Goal: Use online tool/utility: Utilize a website feature to perform a specific function

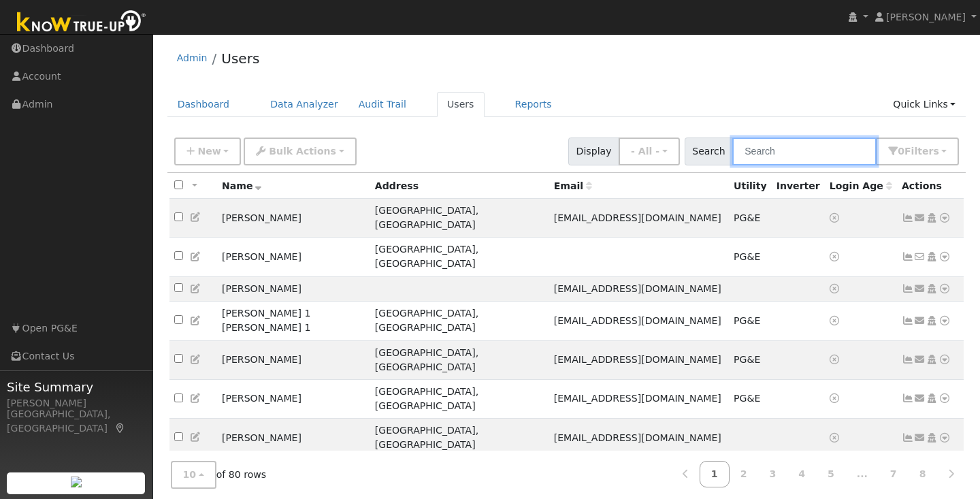
click at [796, 150] on input "text" at bounding box center [804, 151] width 144 height 28
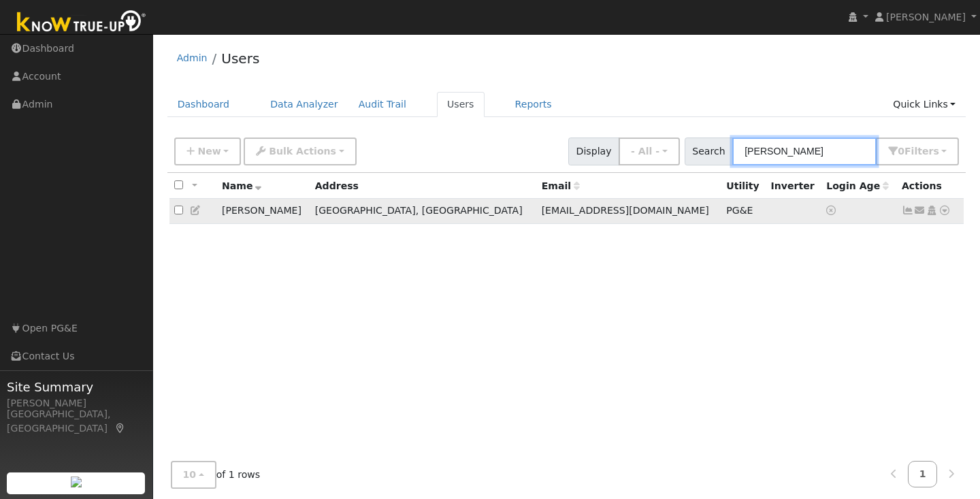
type input "[PERSON_NAME]"
click at [542, 214] on span "[EMAIL_ADDRESS][DOMAIN_NAME]" at bounding box center [625, 210] width 167 height 11
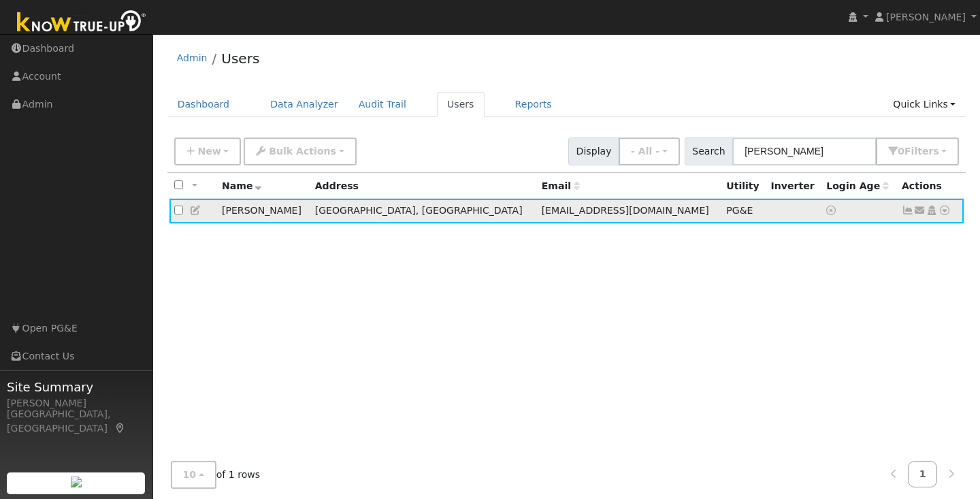
click at [944, 210] on icon at bounding box center [944, 211] width 12 height 10
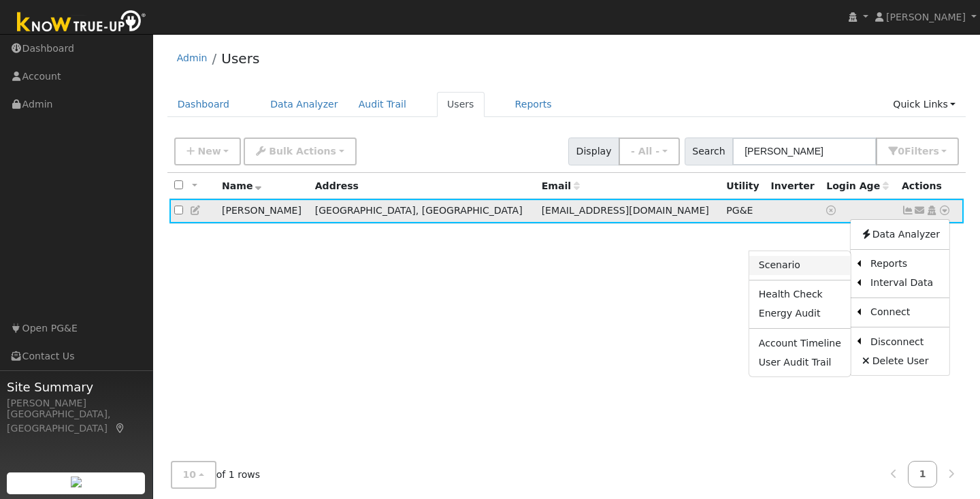
click at [800, 265] on link "Scenario" at bounding box center [799, 265] width 101 height 19
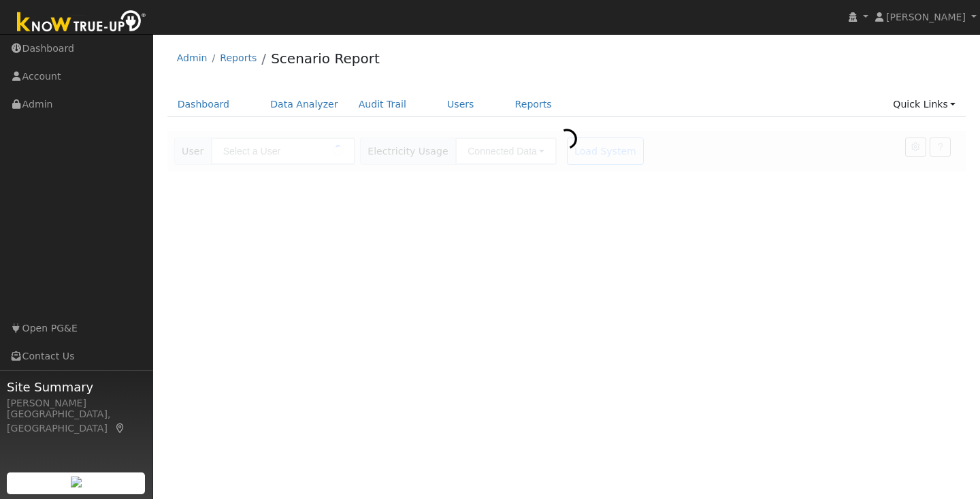
type input "[PERSON_NAME]"
type input "Pacific Gas & Electric"
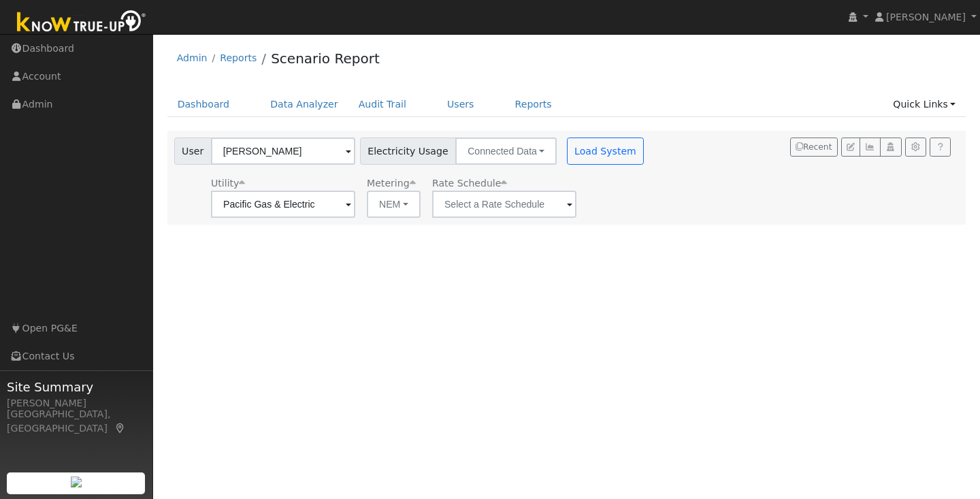
click at [567, 204] on span at bounding box center [569, 205] width 5 height 16
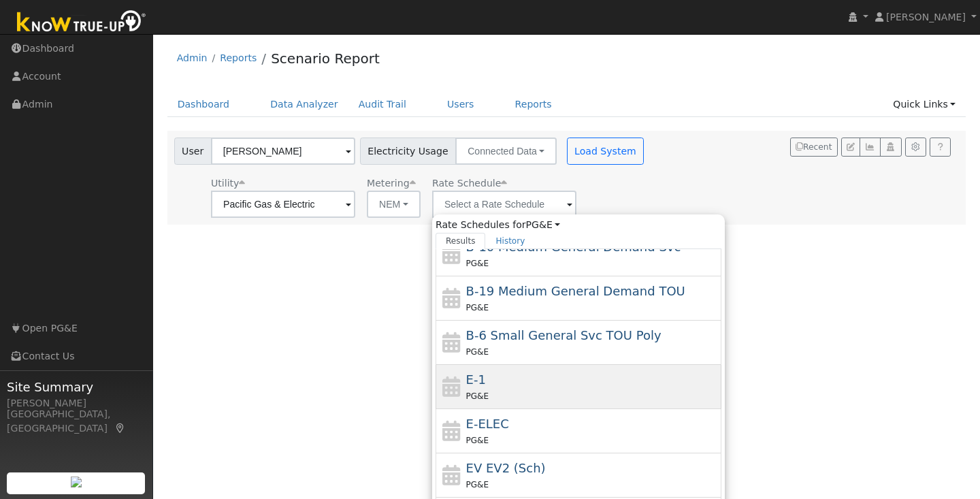
scroll to position [159, 0]
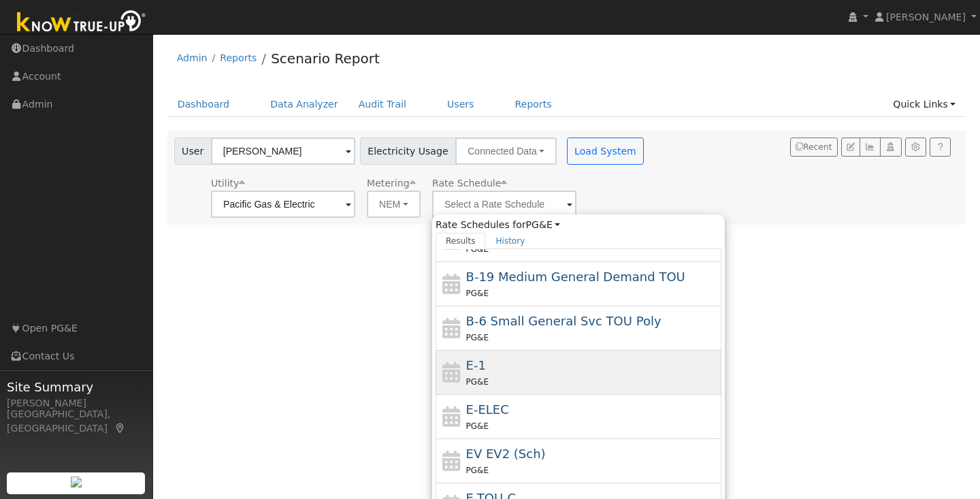
click at [504, 410] on div "E-ELEC PG&E" at bounding box center [592, 416] width 252 height 33
type input "E-ELEC"
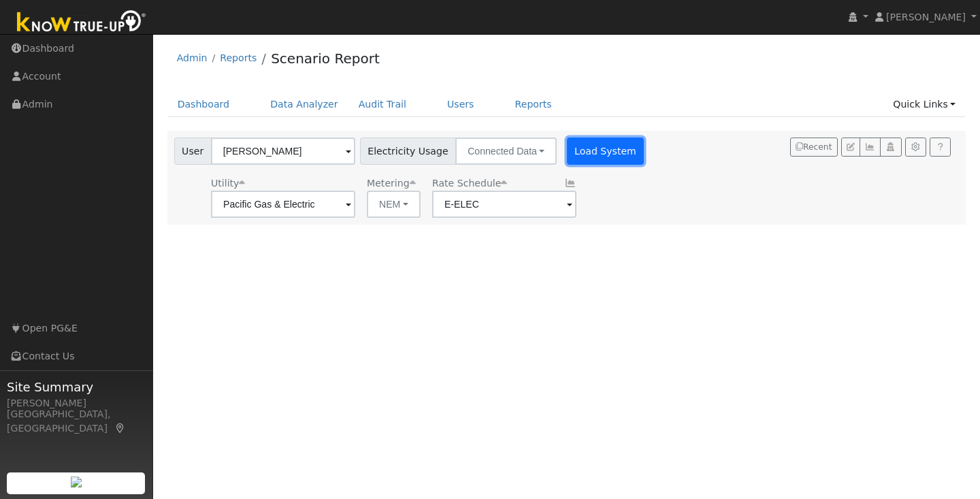
click at [593, 157] on button "Load System" at bounding box center [606, 150] width 78 height 27
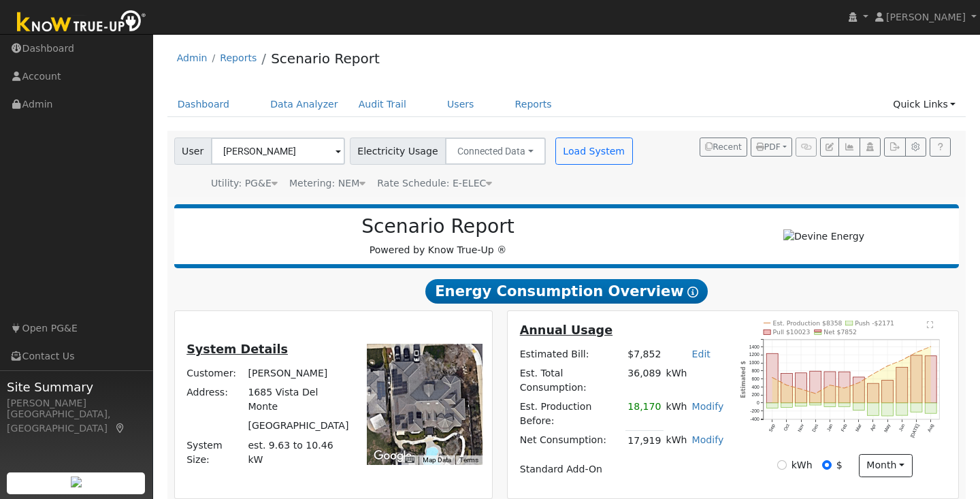
click at [931, 329] on text "" at bounding box center [930, 325] width 7 height 8
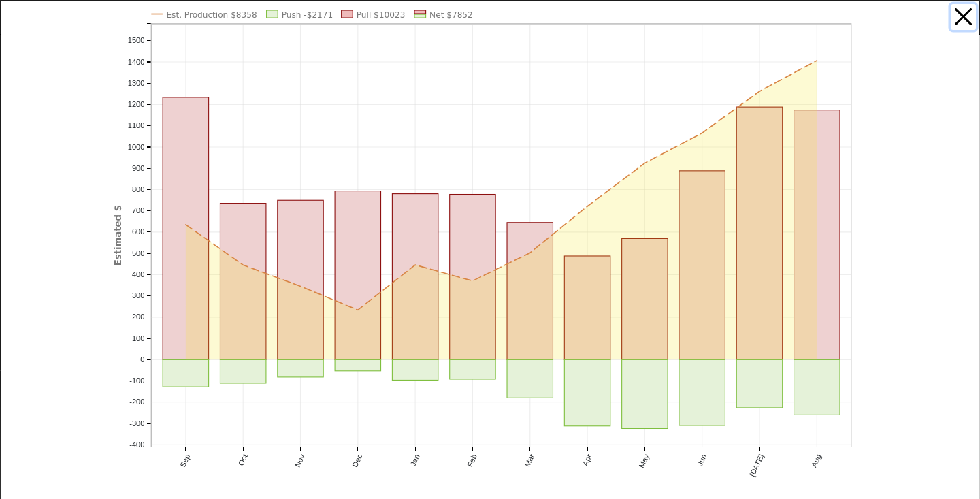
click at [960, 22] on button "button" at bounding box center [964, 17] width 26 height 26
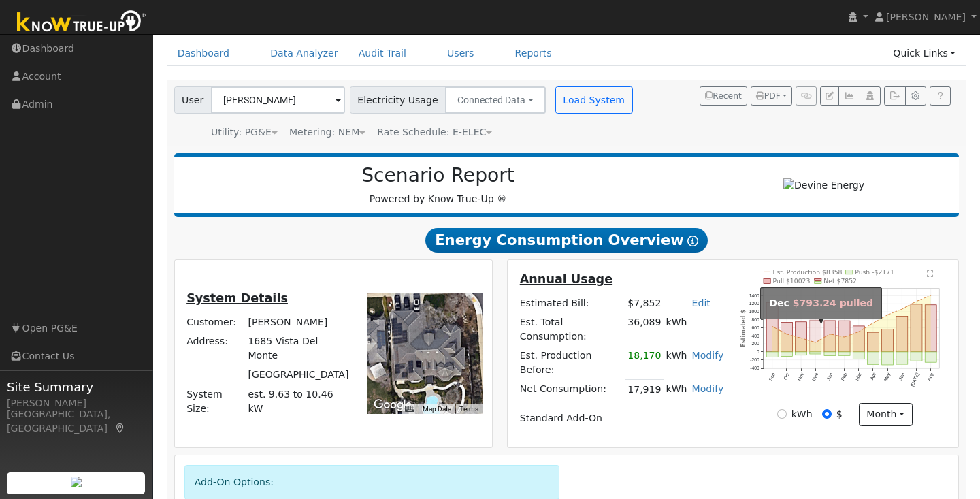
scroll to position [54, 0]
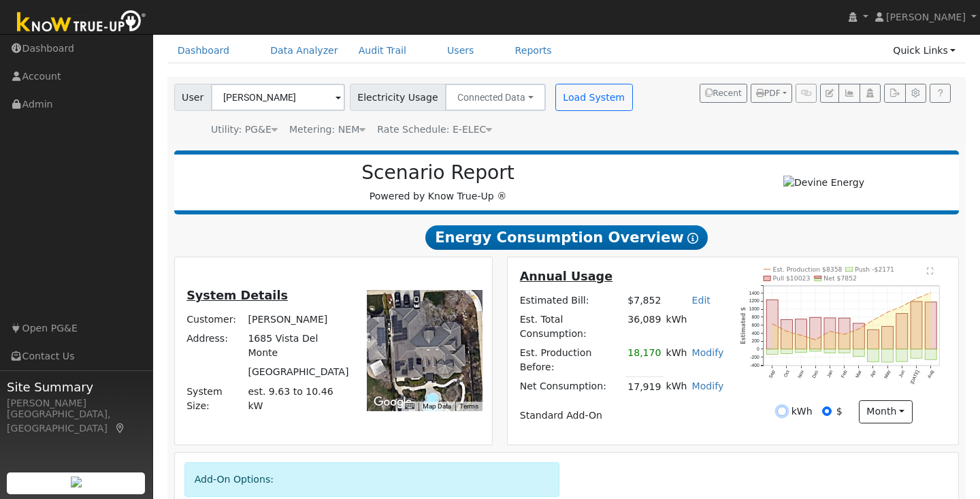
click at [782, 415] on input "kWh" at bounding box center [782, 411] width 10 height 10
radio input "true"
radio input "false"
click at [930, 280] on icon "Est. Production 18,170 kWh Push -5,224 kWh Pull 23,143 kWh Net 17,919 kWh Sep O…" at bounding box center [844, 335] width 209 height 136
click at [927, 275] on text "" at bounding box center [930, 271] width 7 height 8
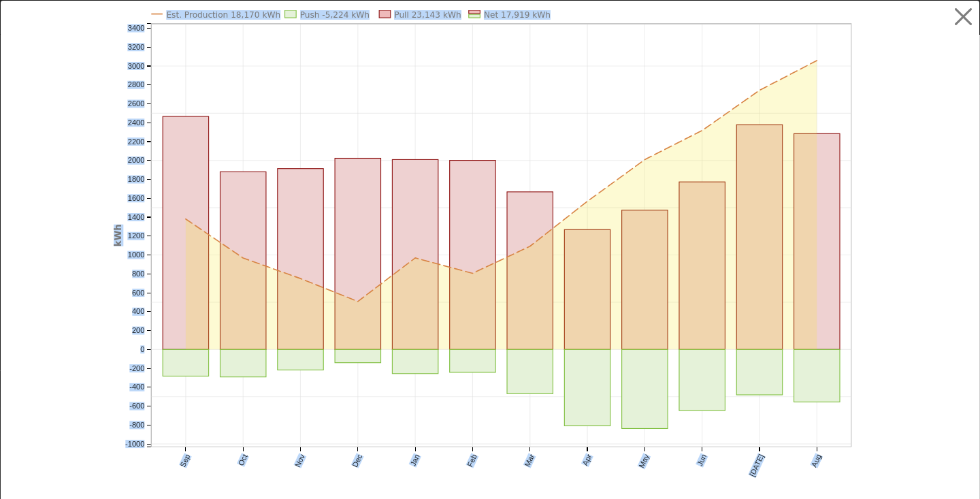
drag, startPoint x: 835, startPoint y: 369, endPoint x: 935, endPoint y: -49, distance: 429.7
click at [935, 0] on html "Greg Scott Greg Scott Profile My Company Help Center Terms Of Service See What'…" at bounding box center [490, 313] width 980 height 734
click at [901, 139] on div at bounding box center [925, 259] width 103 height 499
